Goal: Information Seeking & Learning: Learn about a topic

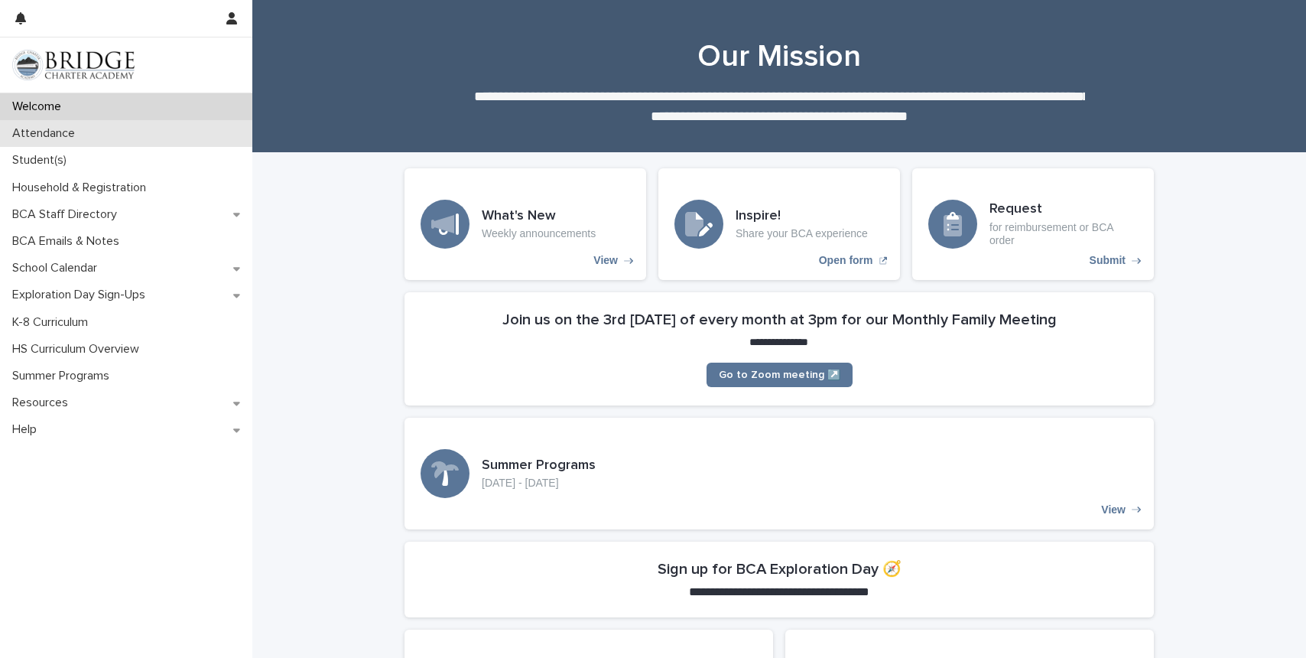
click at [53, 134] on p "Attendance" at bounding box center [46, 133] width 81 height 15
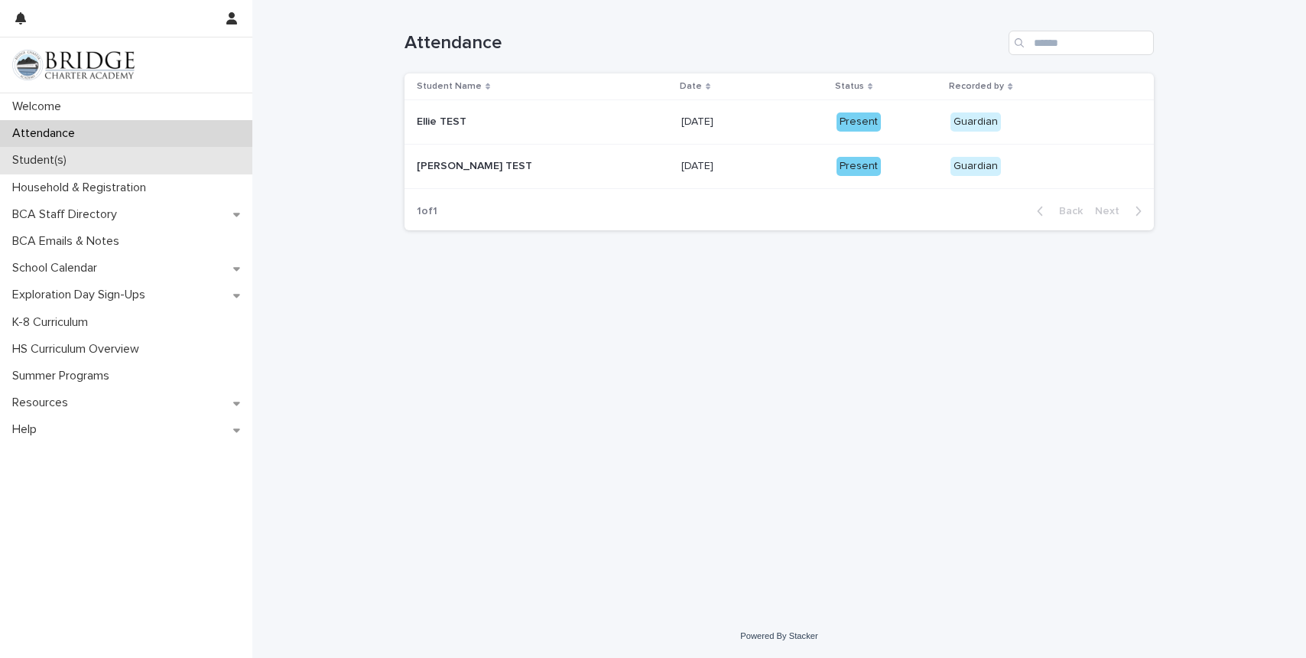
click at [57, 165] on p "Student(s)" at bounding box center [42, 160] width 73 height 15
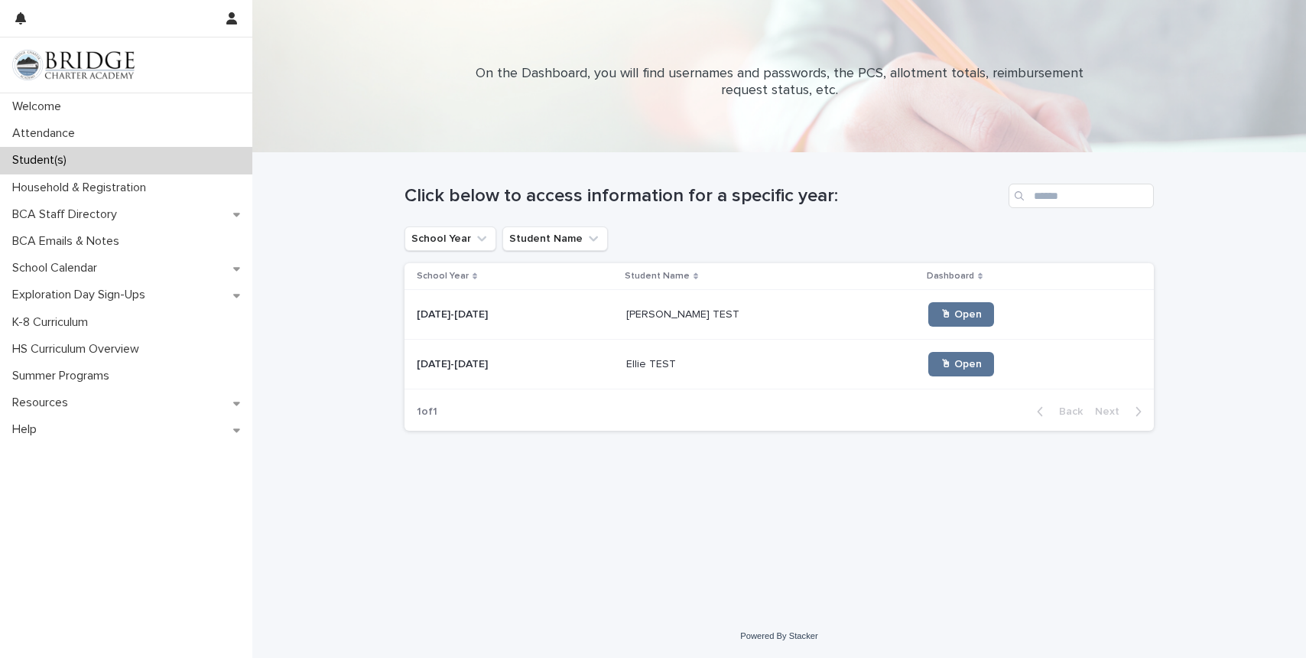
click at [663, 310] on p "[PERSON_NAME] TEST" at bounding box center [684, 313] width 116 height 16
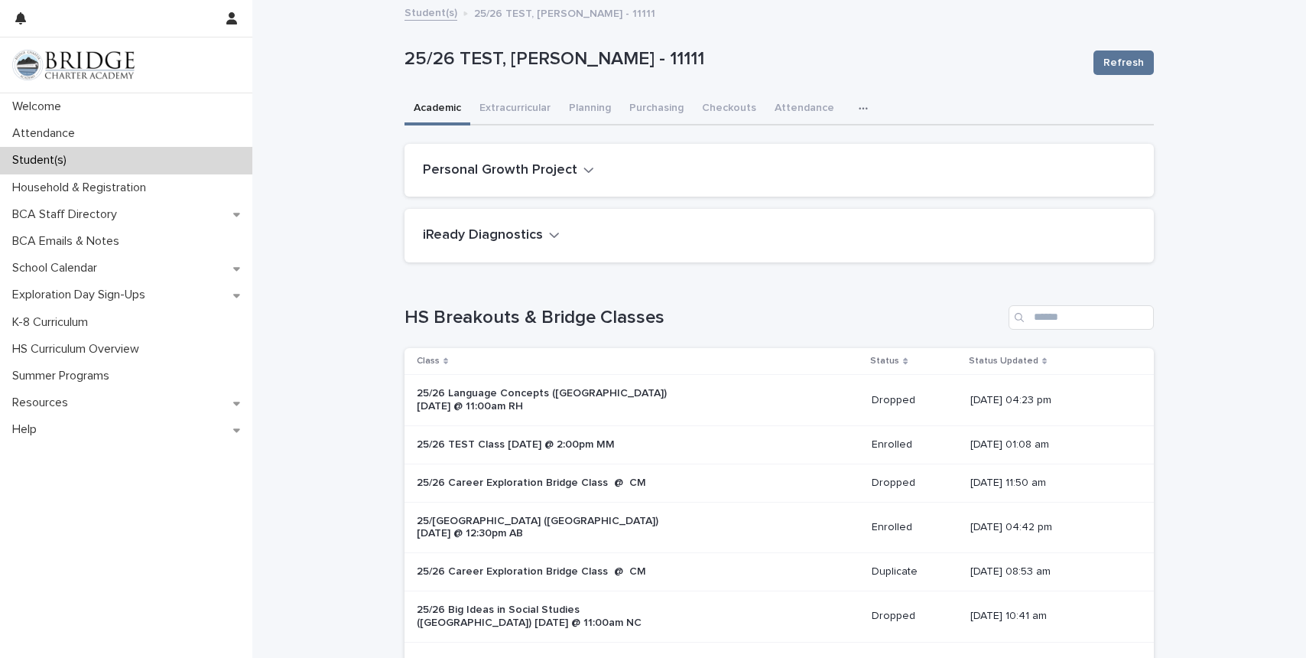
scroll to position [3, 0]
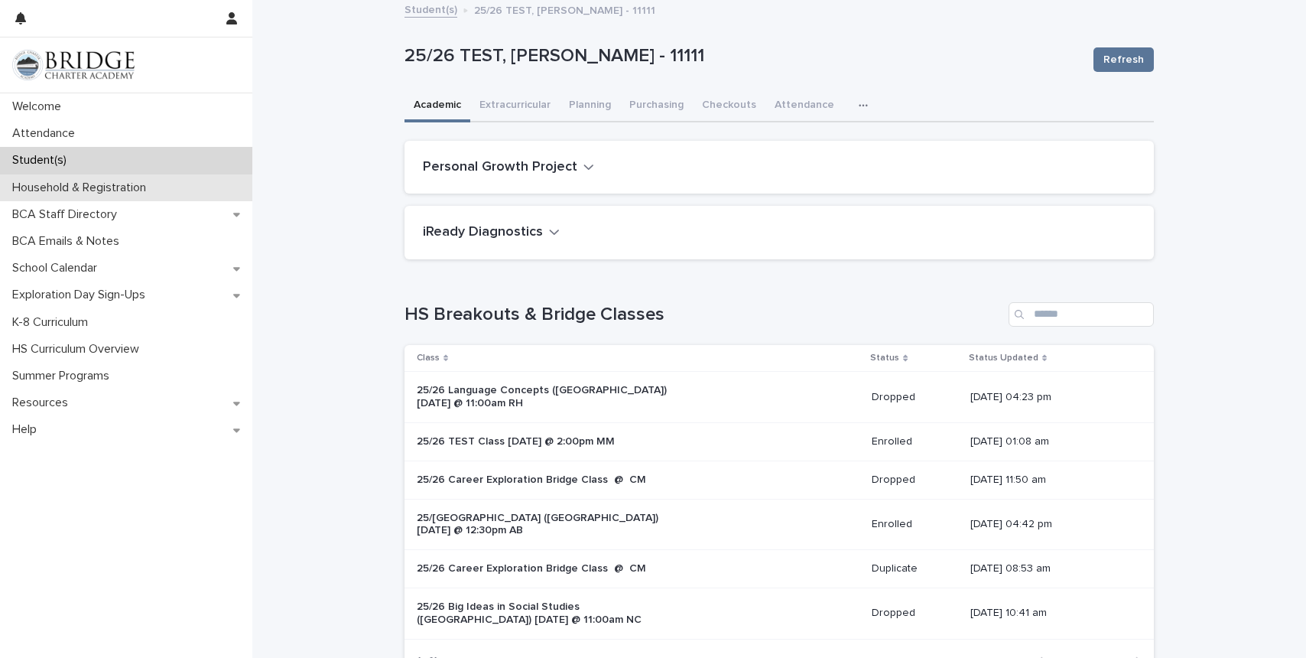
click at [93, 187] on p "Household & Registration" at bounding box center [82, 187] width 152 height 15
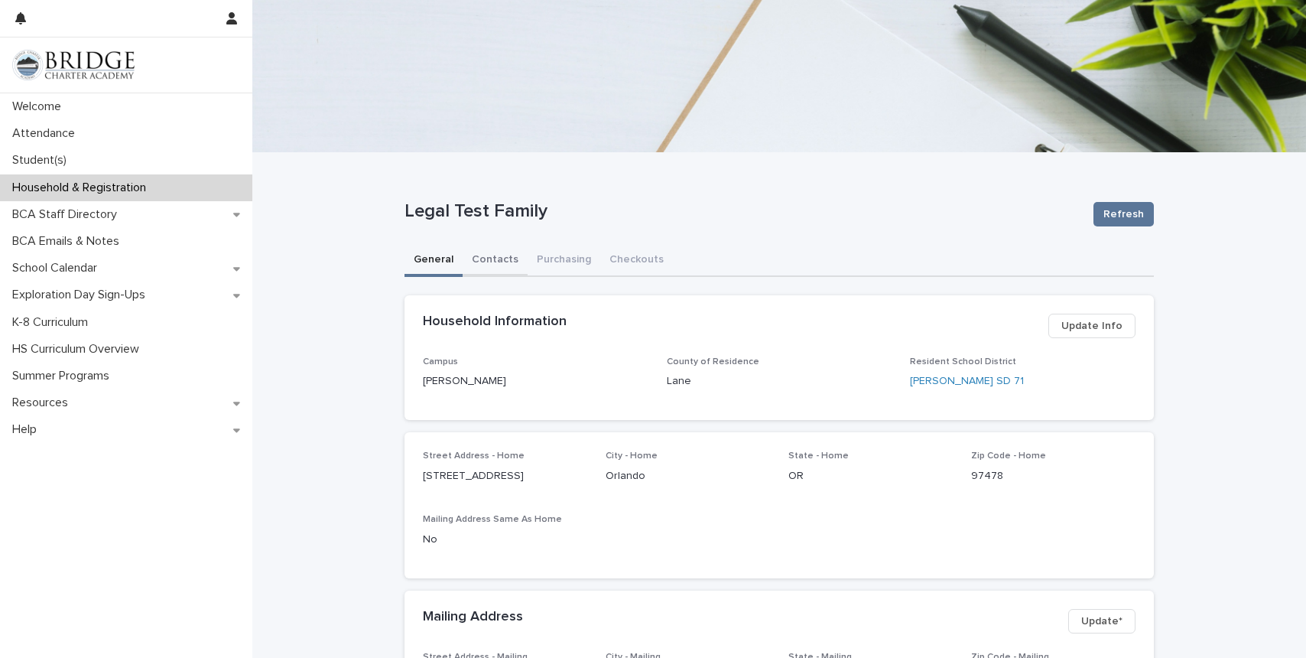
click at [489, 255] on button "Contacts" at bounding box center [495, 261] width 65 height 32
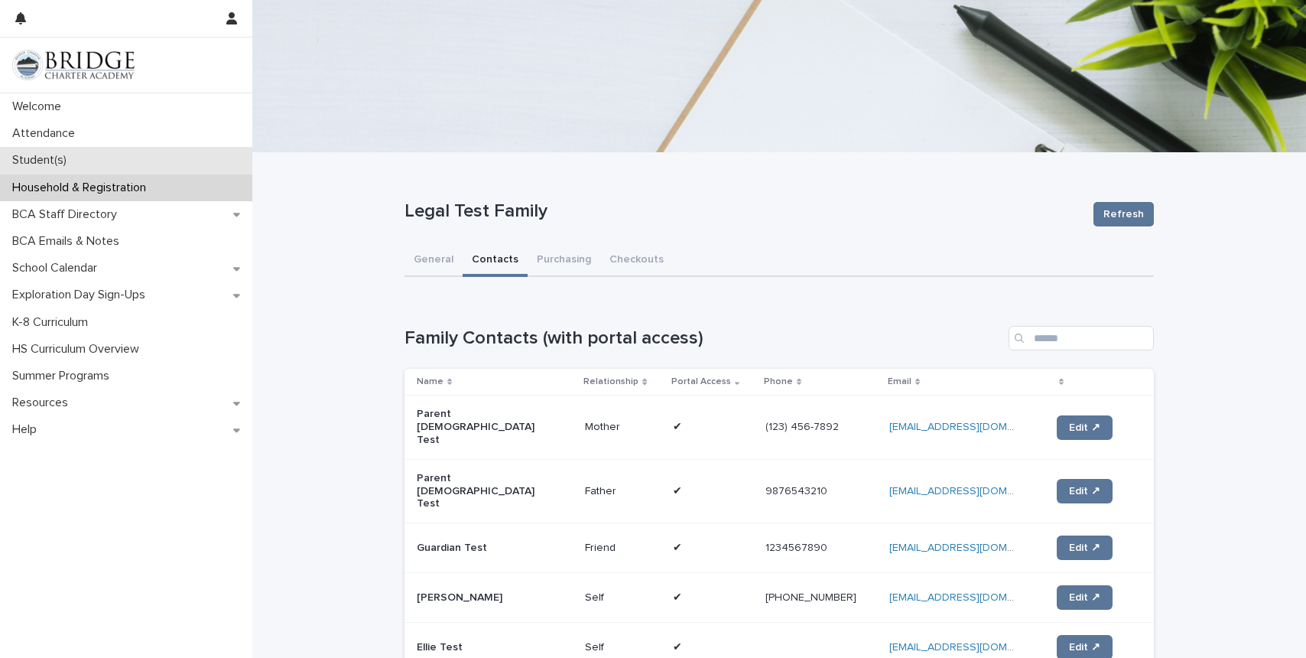
click at [60, 169] on div "Student(s)" at bounding box center [126, 160] width 252 height 27
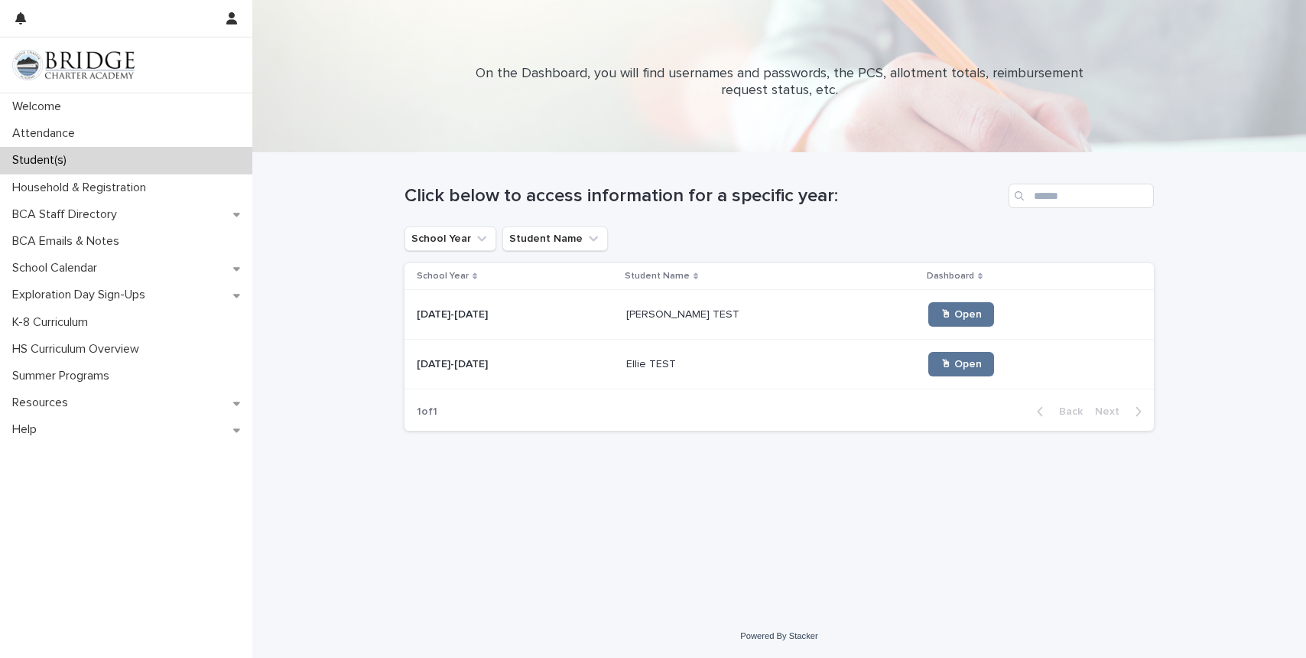
click at [466, 314] on p "[DATE]-[DATE]" at bounding box center [454, 313] width 74 height 16
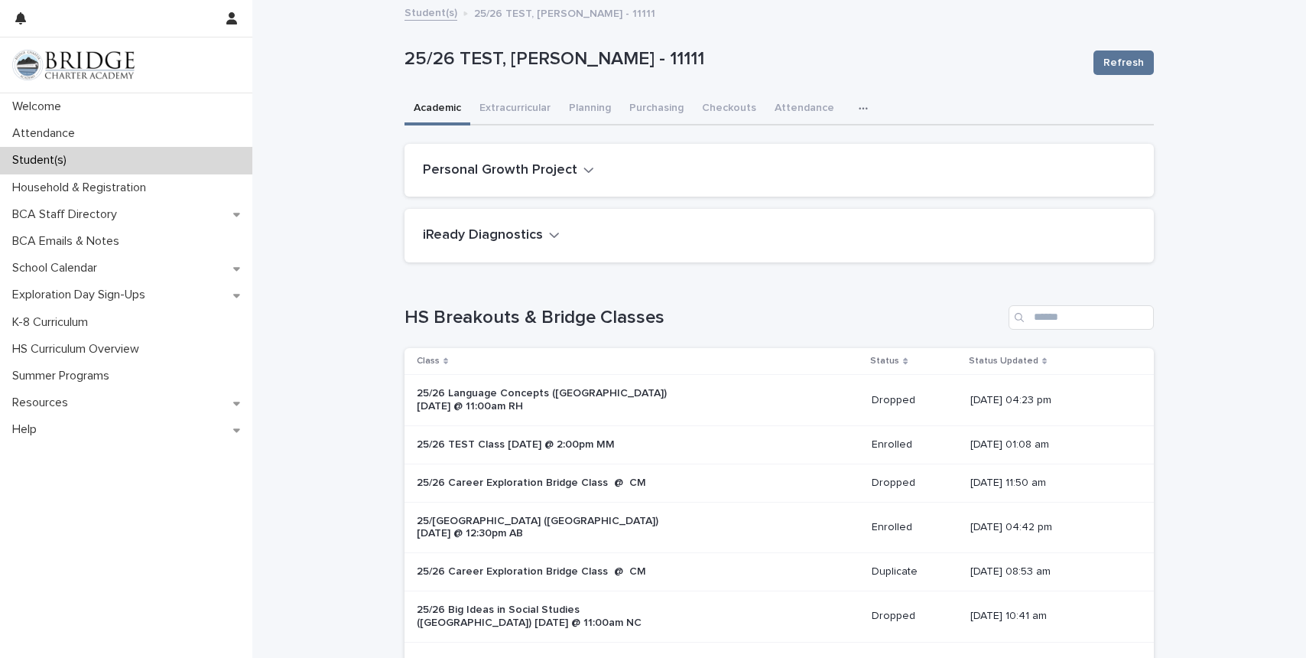
click at [859, 106] on icon "button" at bounding box center [863, 108] width 9 height 11
click at [804, 151] on span "General" at bounding box center [791, 148] width 40 height 11
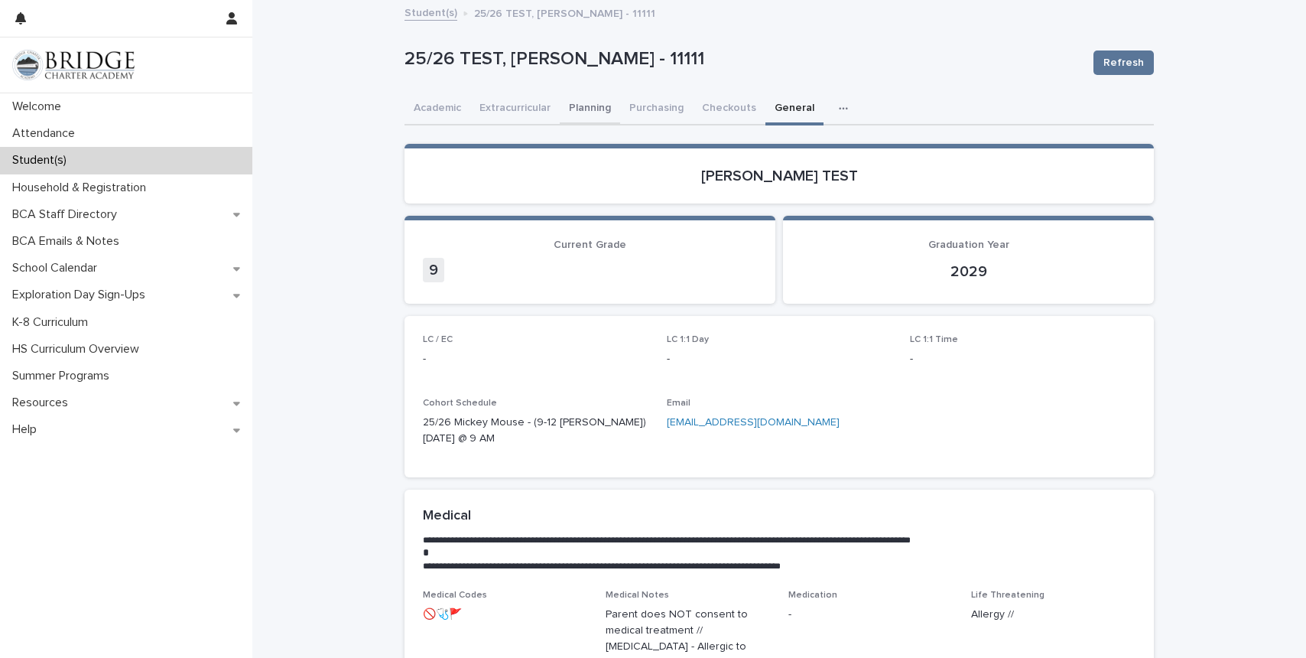
click at [590, 106] on button "Planning" at bounding box center [590, 109] width 60 height 32
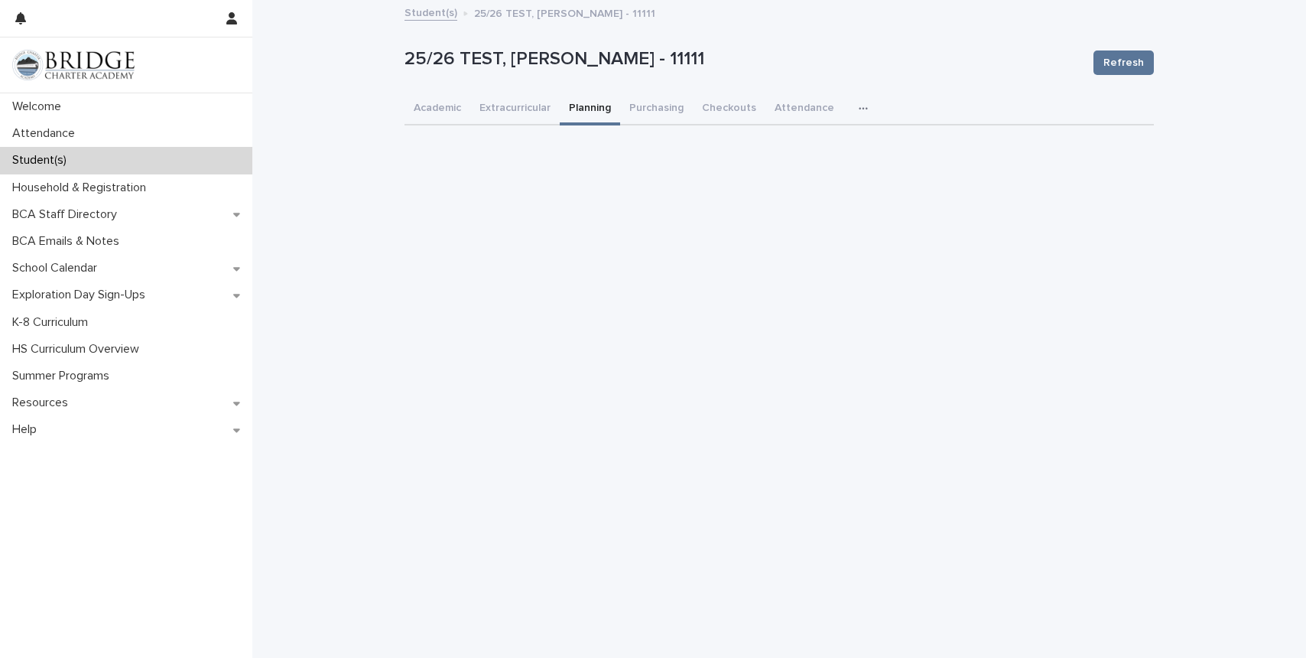
click at [54, 161] on p "Student(s)" at bounding box center [42, 160] width 73 height 15
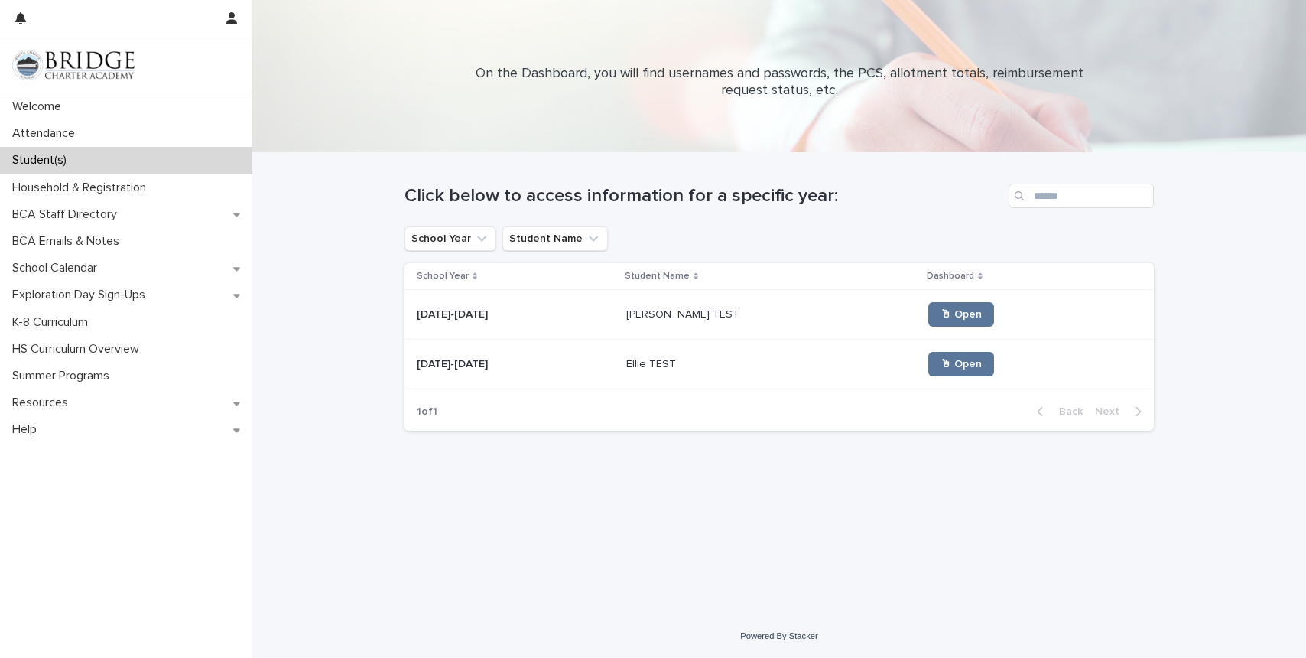
click at [666, 358] on p "Ellie TEST" at bounding box center [652, 363] width 53 height 16
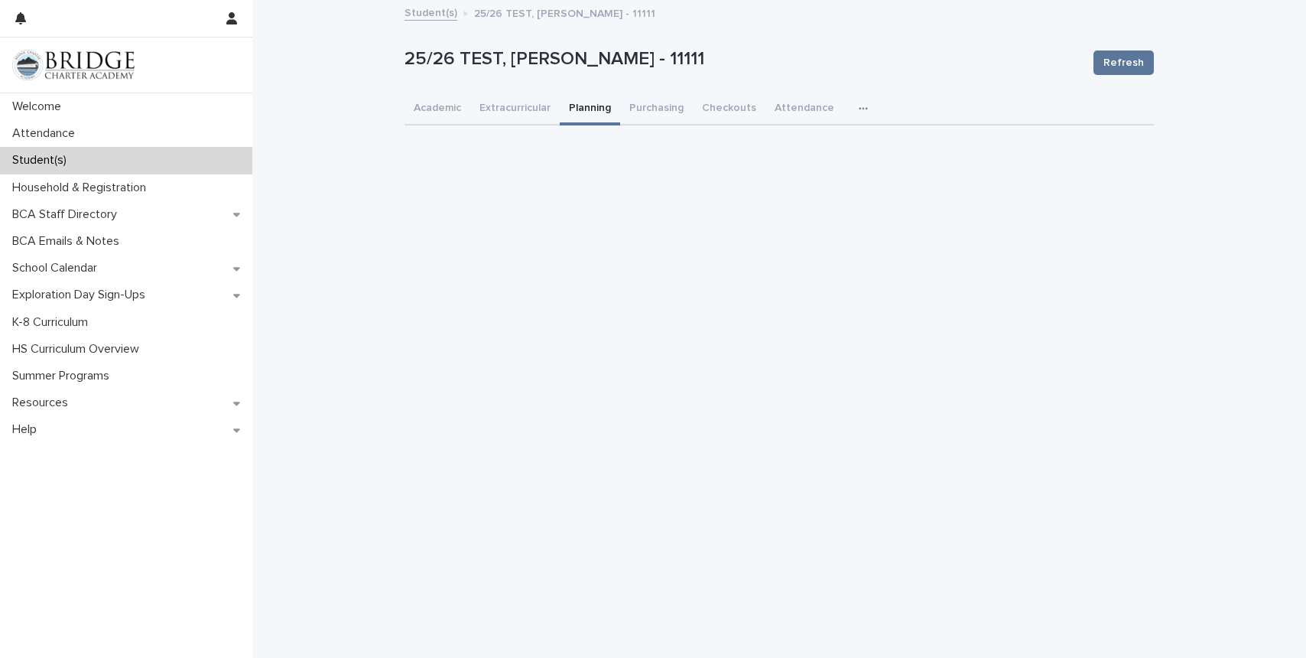
click at [594, 106] on button "Planning" at bounding box center [590, 109] width 60 height 32
click at [440, 106] on button "Academic" at bounding box center [438, 109] width 66 height 32
